Goal: Task Accomplishment & Management: Manage account settings

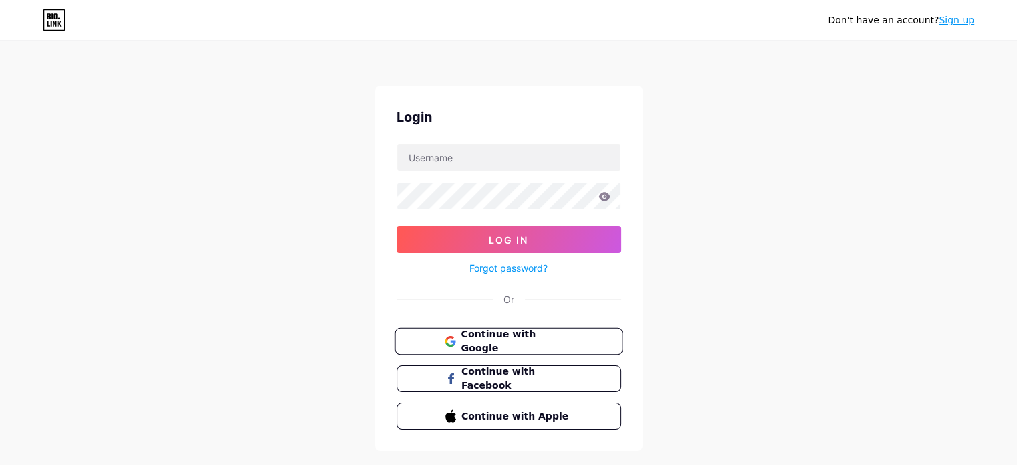
click at [509, 339] on span "Continue with Google" at bounding box center [517, 341] width 112 height 29
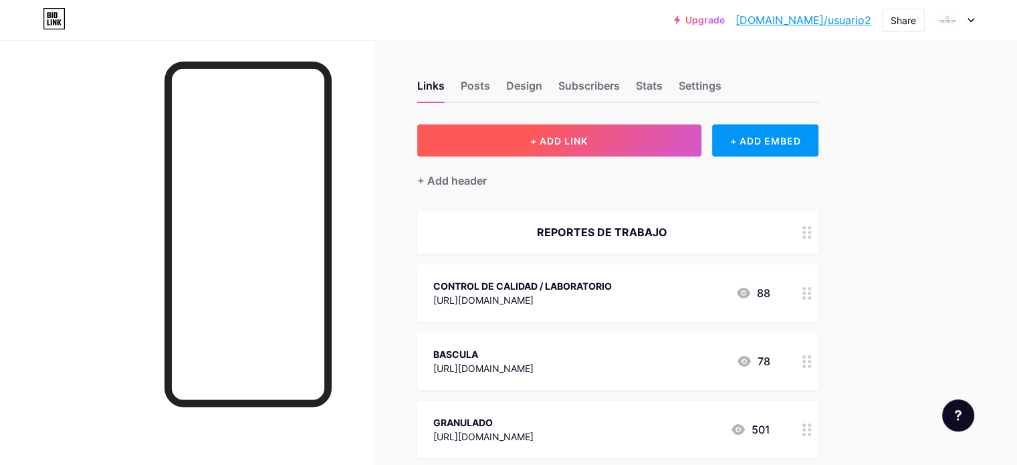
click at [588, 143] on span "+ ADD LINK" at bounding box center [558, 140] width 57 height 11
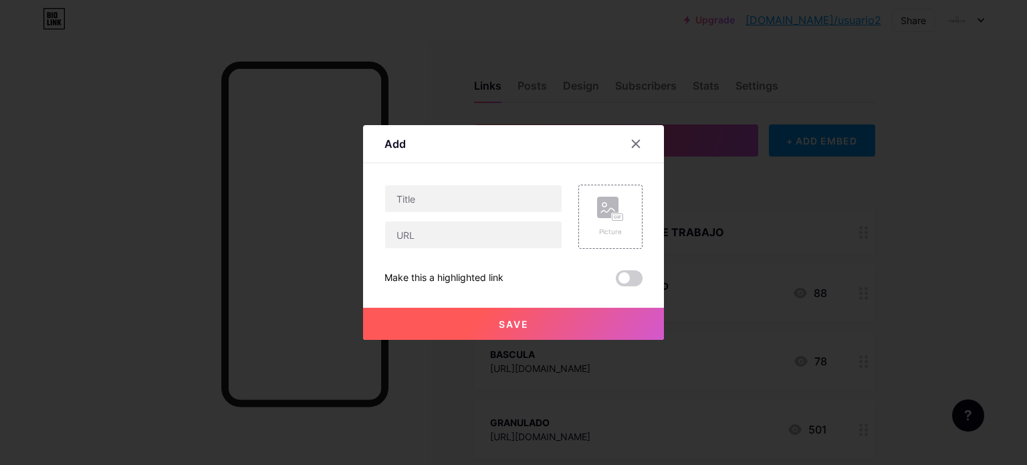
click at [501, 185] on div at bounding box center [473, 199] width 178 height 28
click at [497, 195] on input "text" at bounding box center [473, 198] width 177 height 27
type input "NIVELACION DE TINTA"
paste input "https://forms.gle/2Kgprt5ERirNXuSV6"
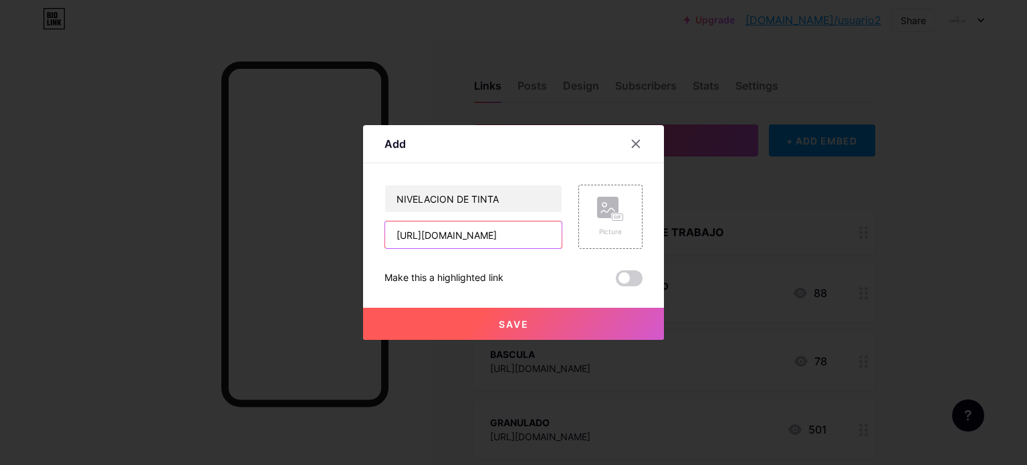
type input "https://forms.gle/2Kgprt5ERirNXuSV6"
click at [502, 321] on span "Save" at bounding box center [514, 323] width 30 height 11
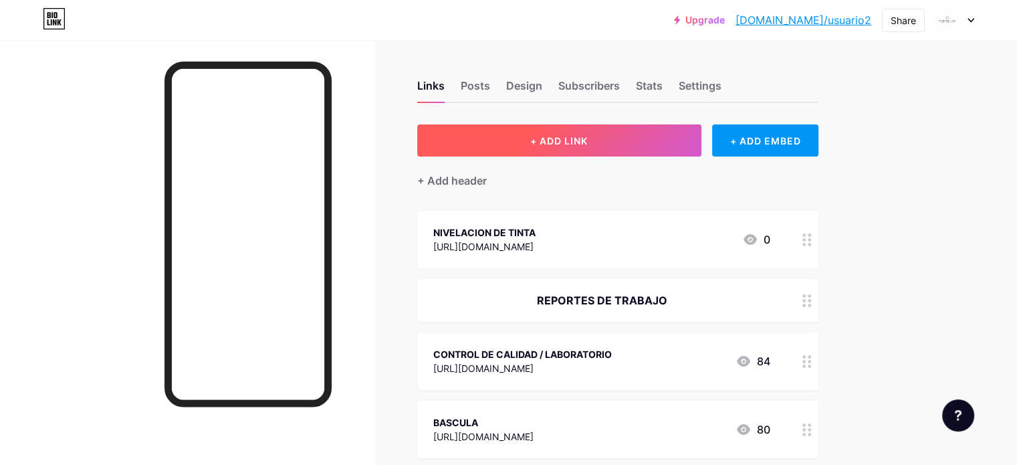
click at [658, 139] on button "+ ADD LINK" at bounding box center [559, 140] width 284 height 32
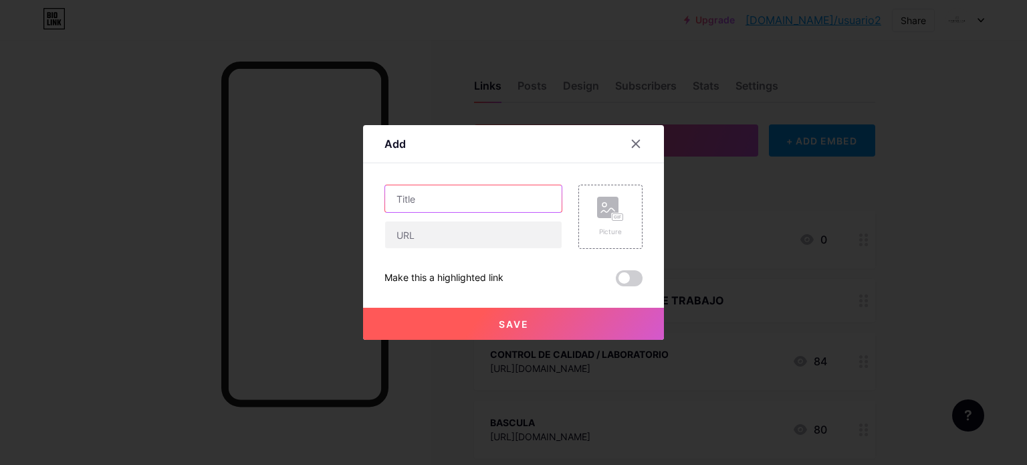
click at [477, 205] on input "text" at bounding box center [473, 198] width 177 height 27
type input "ACTUALIZACION DE ANTIVIRUS Y RED"
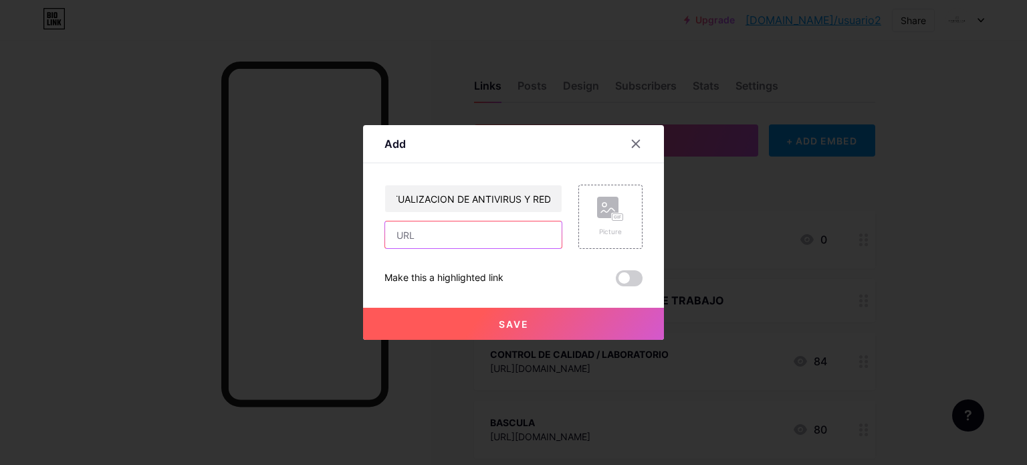
scroll to position [0, 0]
paste input "https://forms.gle/igepCgxs2nx4nLUo6"
type input "https://forms.gle/igepCgxs2nx4nLUo6"
click at [500, 319] on span "Save" at bounding box center [514, 323] width 30 height 11
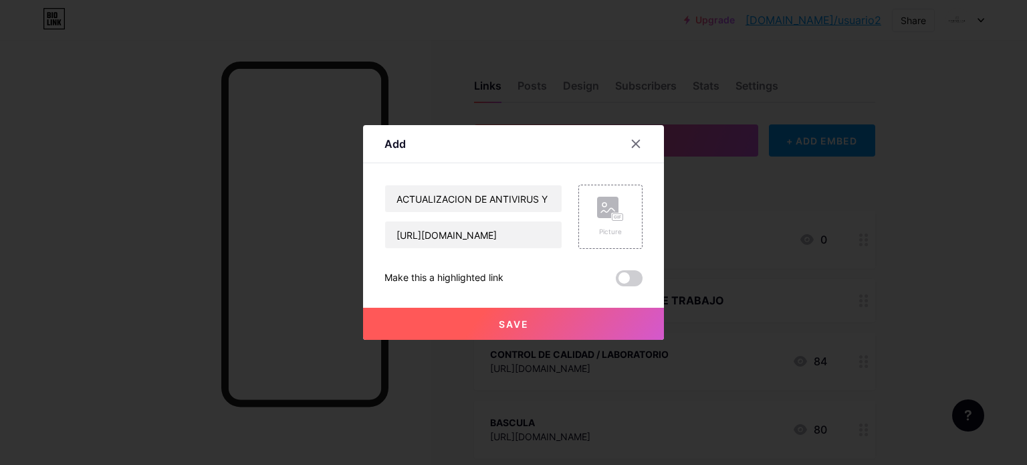
scroll to position [0, 0]
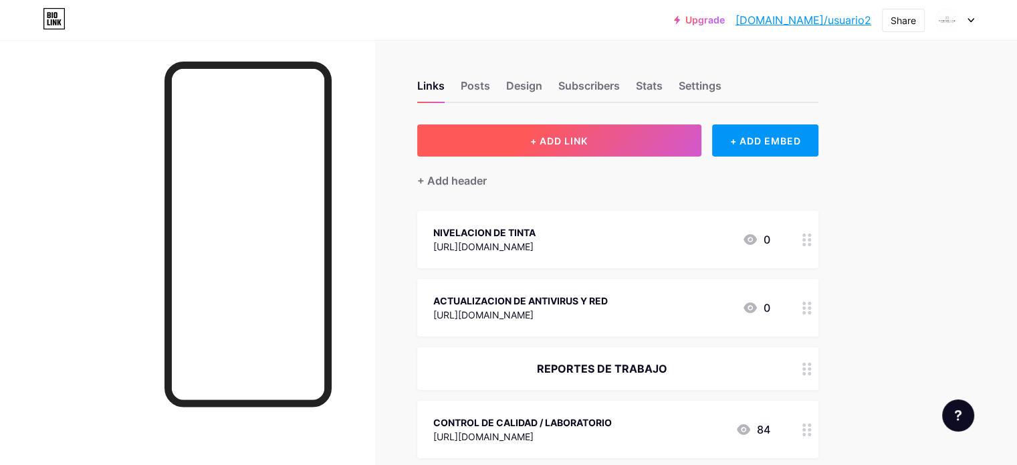
click at [569, 150] on button "+ ADD LINK" at bounding box center [559, 140] width 284 height 32
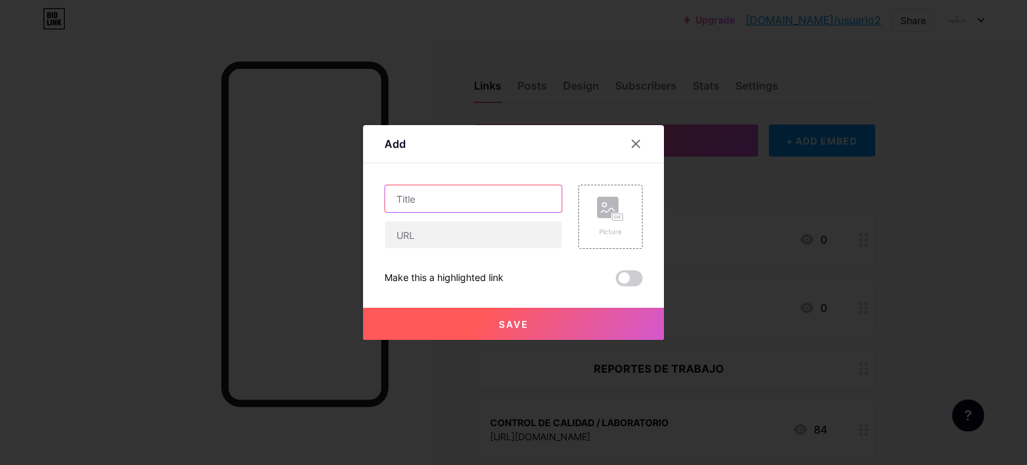
click at [495, 199] on input "text" at bounding box center [473, 198] width 177 height 27
type input "MANTENIMIENTO DE CAMARAS DE VIGILANCIA"
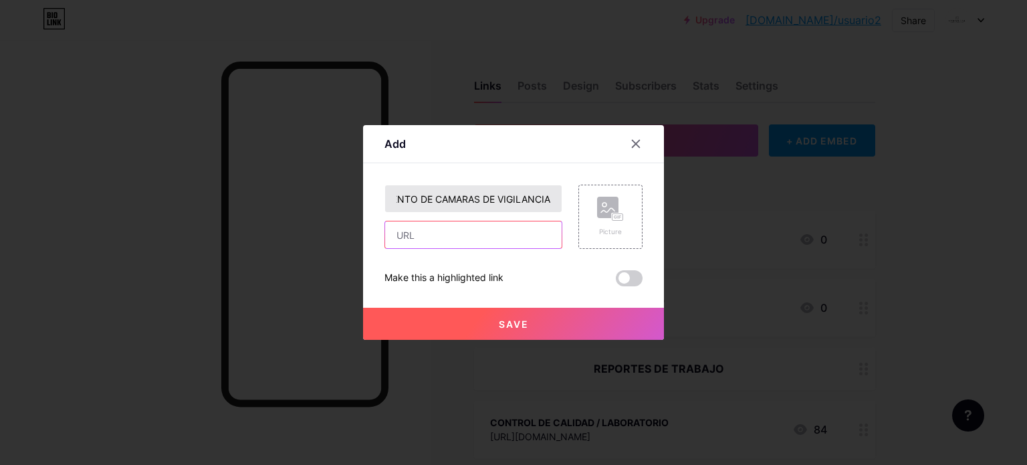
scroll to position [0, 0]
paste input "https://forms.gle/fFdGqvH5gJD3NFEi9"
type input "https://forms.gle/fFdGqvH5gJD3NFEi9"
click at [521, 306] on div "Save" at bounding box center [513, 312] width 301 height 53
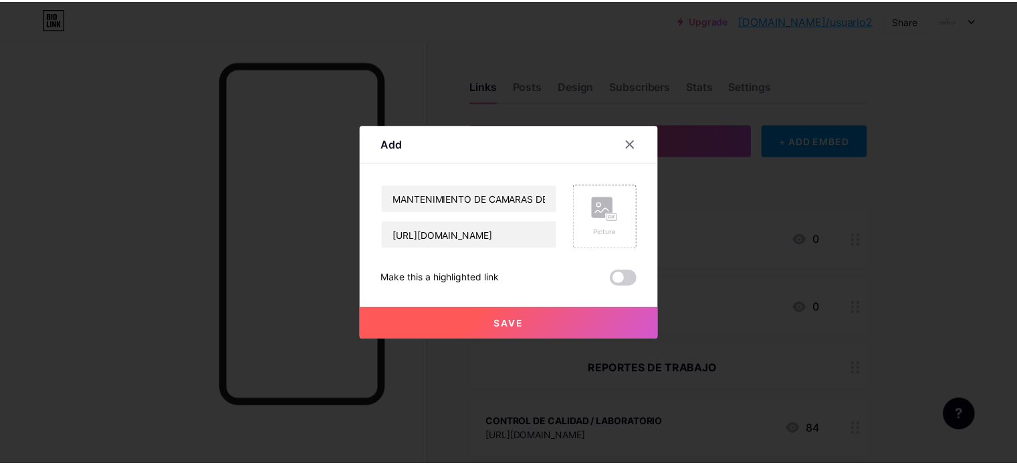
scroll to position [0, 0]
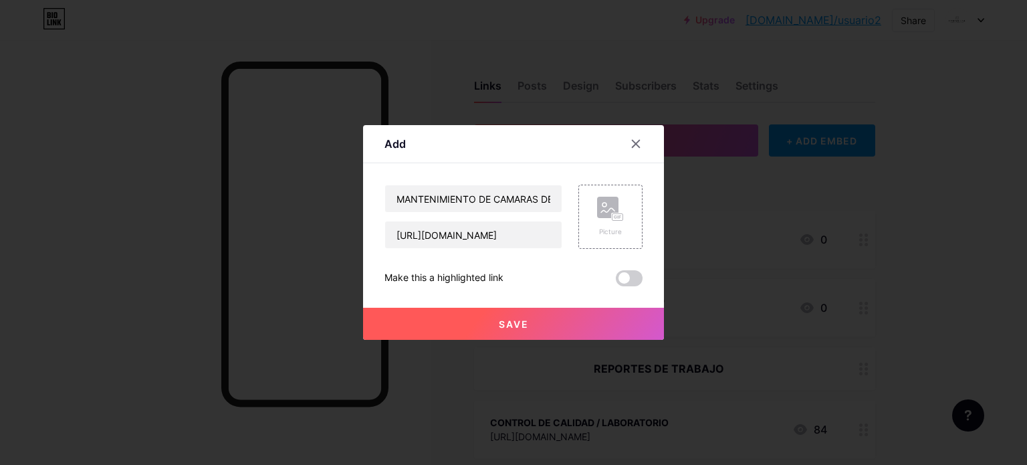
click at [521, 317] on button "Save" at bounding box center [513, 324] width 301 height 32
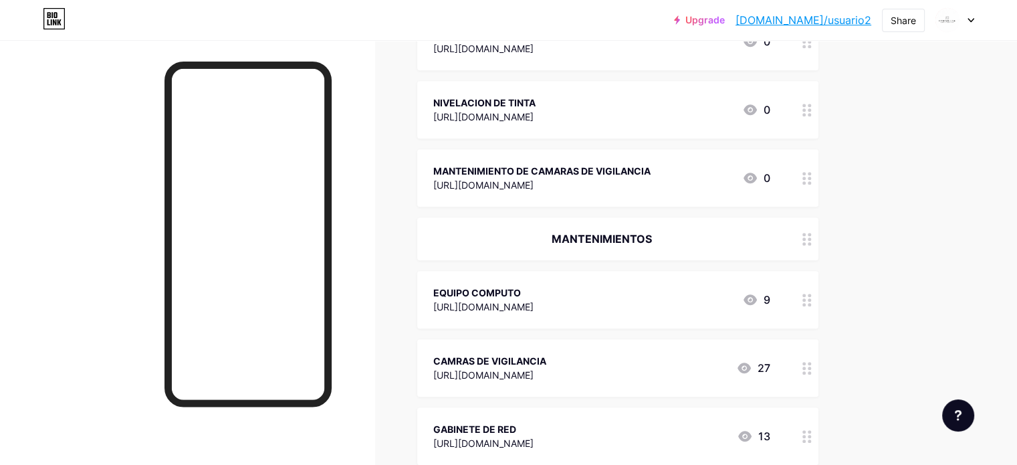
scroll to position [936, 0]
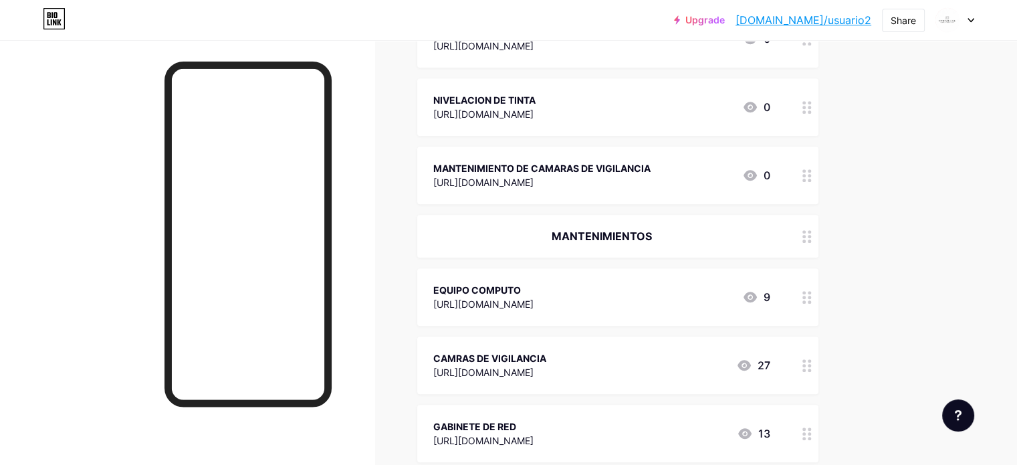
click at [818, 363] on div at bounding box center [807, 364] width 23 height 57
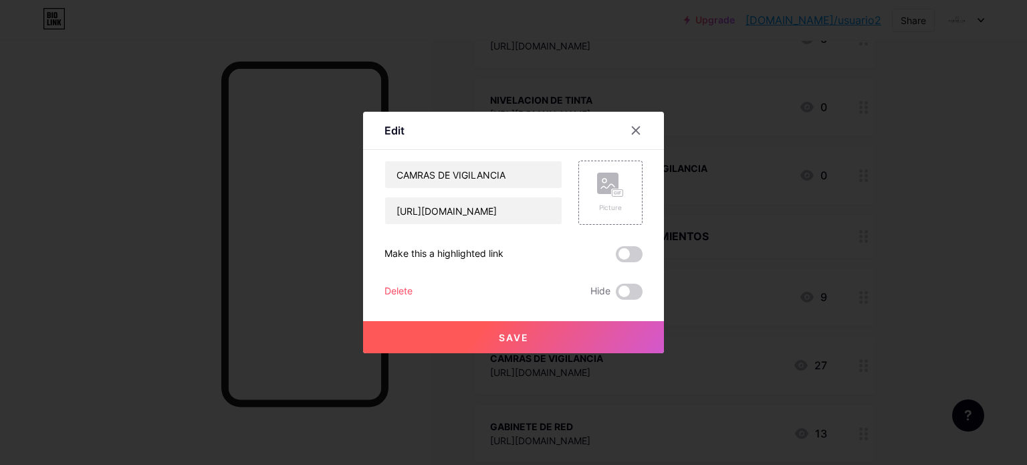
click at [392, 287] on div "Delete" at bounding box center [398, 291] width 28 height 16
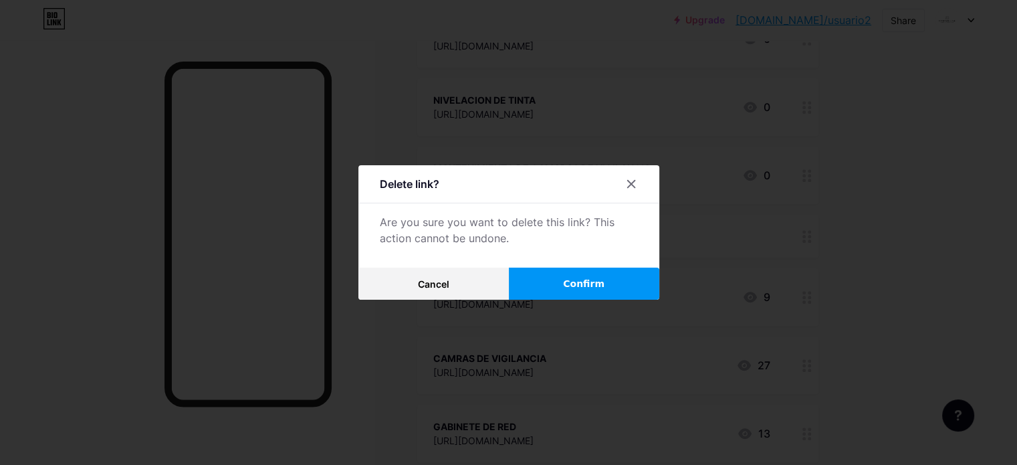
click at [563, 296] on button "Confirm" at bounding box center [584, 283] width 150 height 32
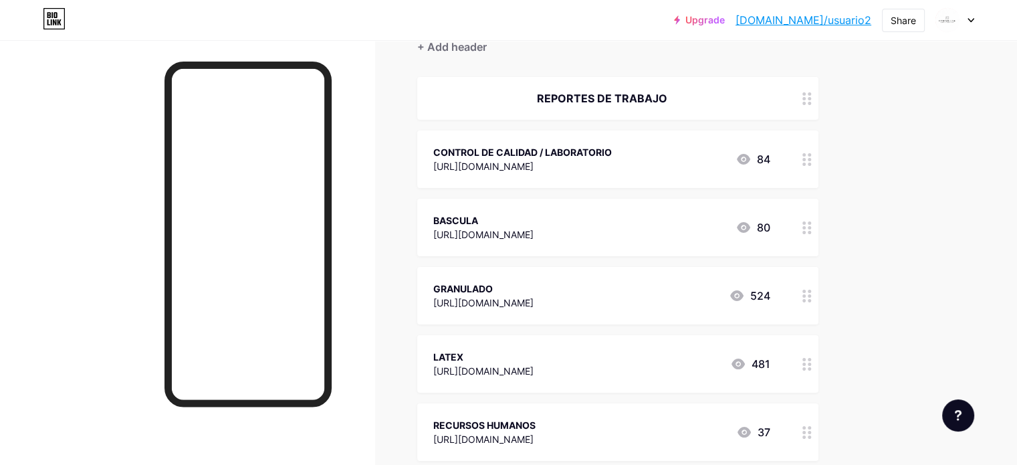
scroll to position [0, 0]
